Goal: Information Seeking & Learning: Learn about a topic

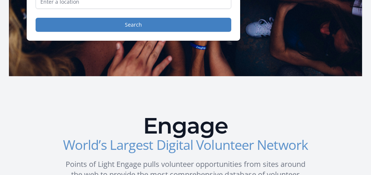
scroll to position [111, 0]
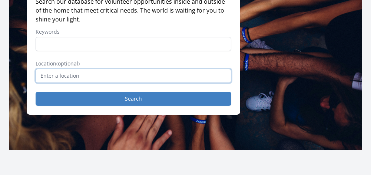
click at [65, 73] on input "text" at bounding box center [134, 76] width 196 height 14
click at [60, 74] on input "Carthage, ME 04224, USA" at bounding box center [134, 76] width 196 height 14
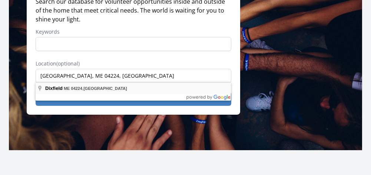
type input "Dixfield, ME 04224, USA"
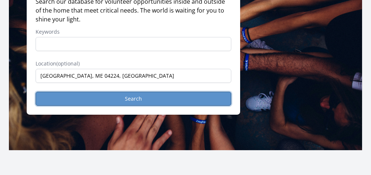
click at [141, 97] on button "Search" at bounding box center [134, 99] width 196 height 14
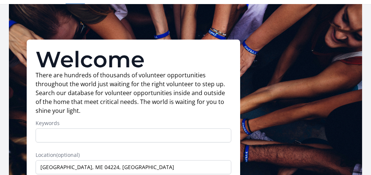
scroll to position [0, 0]
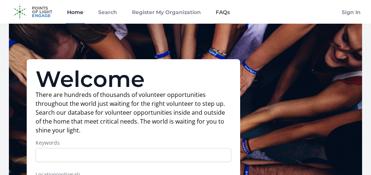
click at [225, 13] on link "FAQs" at bounding box center [222, 12] width 17 height 24
click at [37, 8] on img at bounding box center [33, 12] width 48 height 24
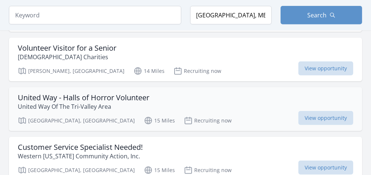
scroll to position [890, 0]
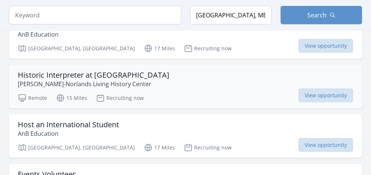
scroll to position [1065, 0]
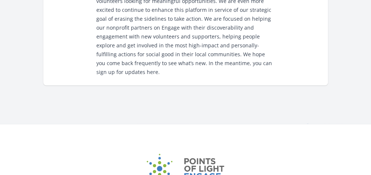
scroll to position [1139, 0]
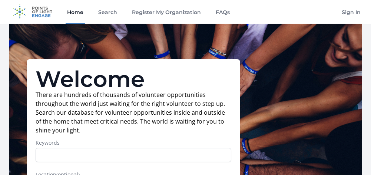
click at [72, 15] on link "Home" at bounding box center [75, 12] width 19 height 24
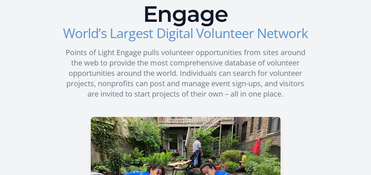
scroll to position [297, 0]
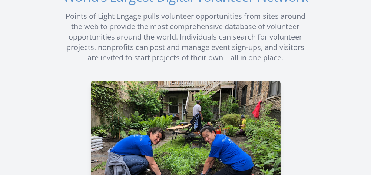
drag, startPoint x: 215, startPoint y: 31, endPoint x: 221, endPoint y: 37, distance: 8.1
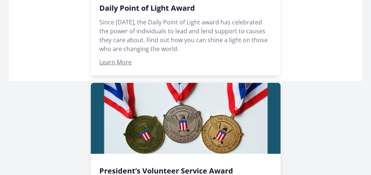
scroll to position [873, 0]
